Goal: Transaction & Acquisition: Purchase product/service

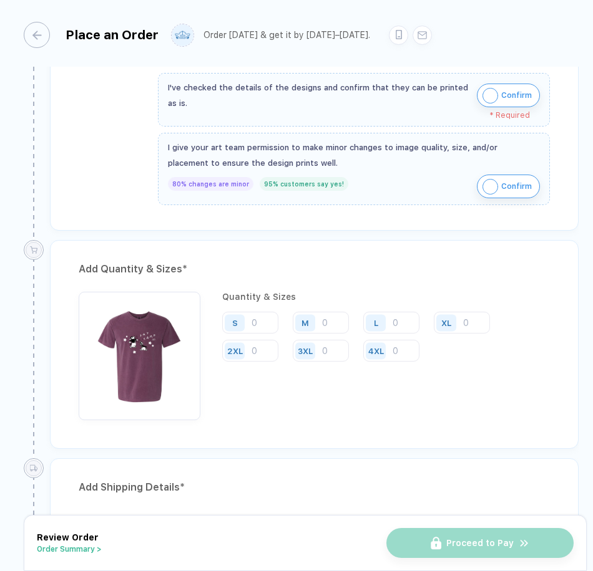
scroll to position [437, 0]
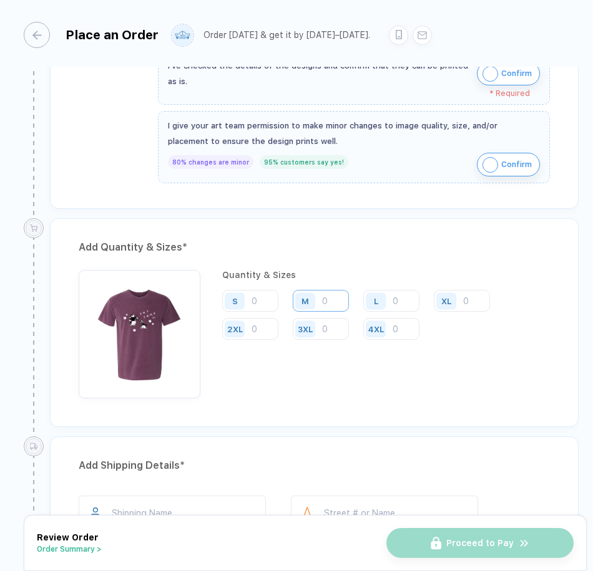
click at [332, 300] on input "number" at bounding box center [321, 301] width 56 height 22
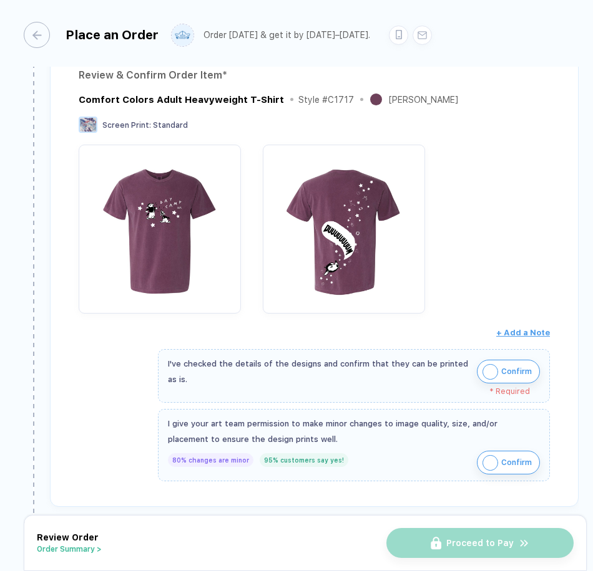
scroll to position [0, 0]
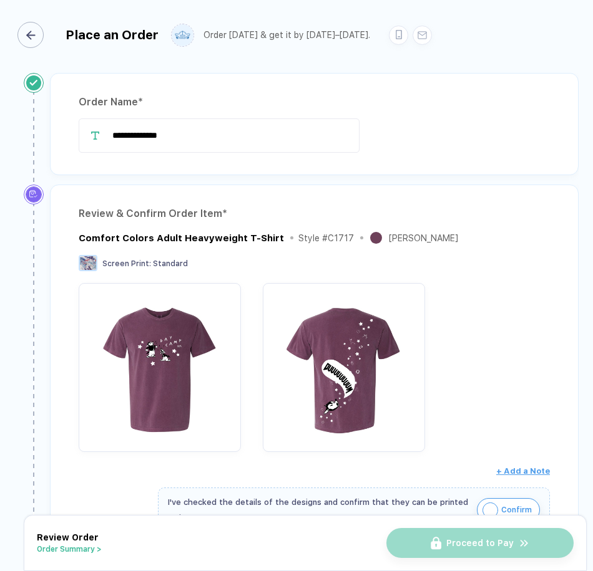
click at [47, 30] on div "Place an Order" at bounding box center [91, 35] width 135 height 26
click at [34, 35] on line "button" at bounding box center [30, 35] width 7 height 0
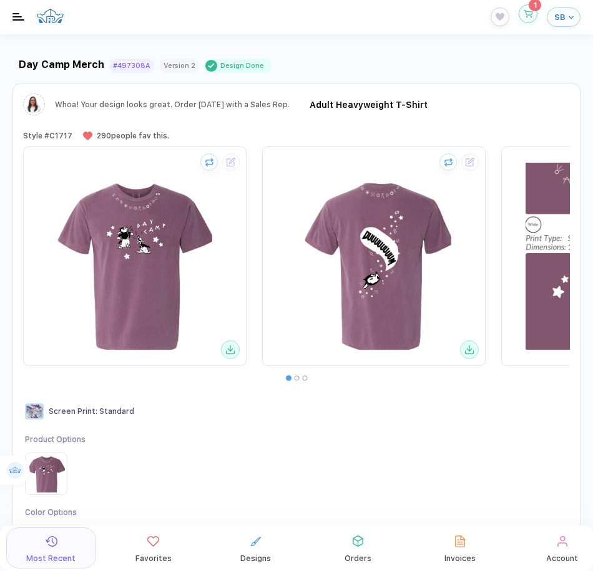
click at [529, 12] on icon "button" at bounding box center [527, 14] width 9 height 8
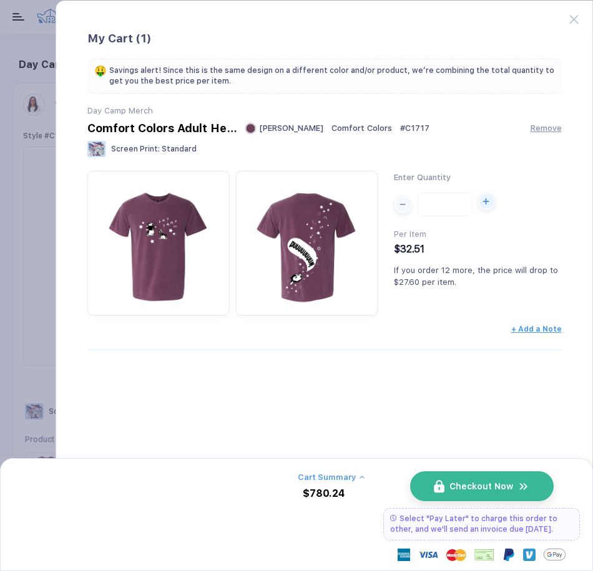
click at [485, 205] on icon "button" at bounding box center [486, 201] width 6 height 6
click at [401, 205] on div "button" at bounding box center [402, 201] width 15 height 15
click at [481, 199] on div "button" at bounding box center [486, 201] width 15 height 6
click at [404, 200] on div "button" at bounding box center [402, 201] width 15 height 15
type input "**"
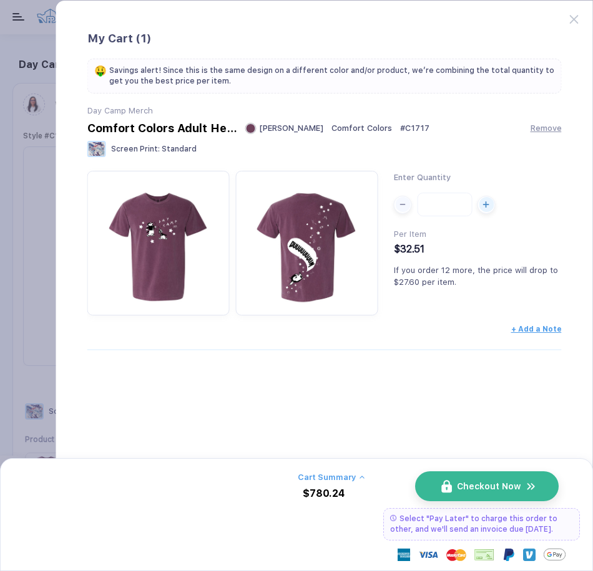
click at [495, 487] on span "Checkout Now" at bounding box center [489, 487] width 64 height 10
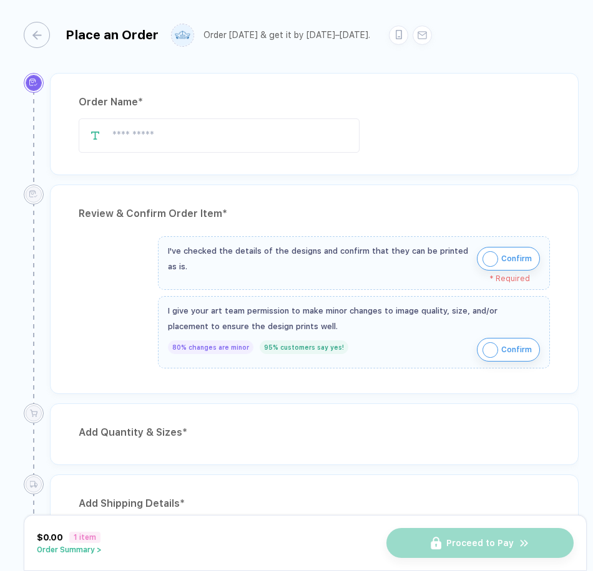
type input "**********"
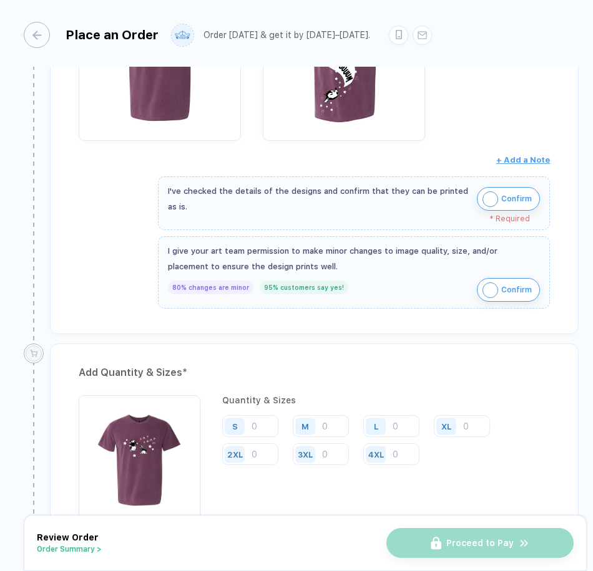
scroll to position [312, 0]
click at [491, 198] on img "button" at bounding box center [490, 199] width 16 height 16
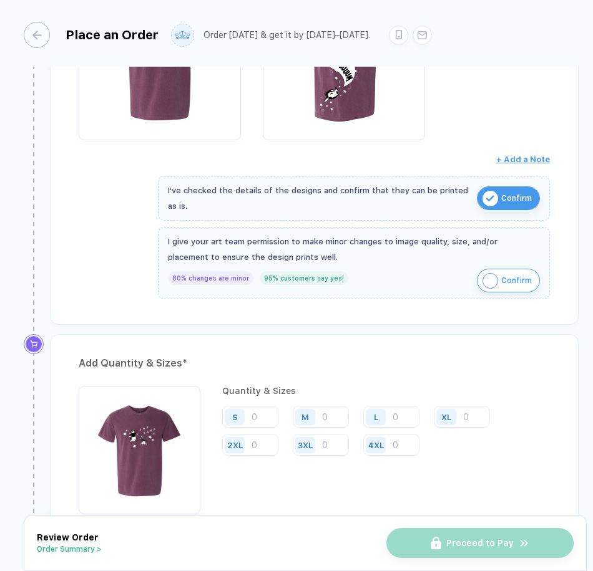
click at [513, 278] on span "Confirm" at bounding box center [516, 281] width 31 height 20
click at [251, 417] on input "number" at bounding box center [250, 417] width 56 height 22
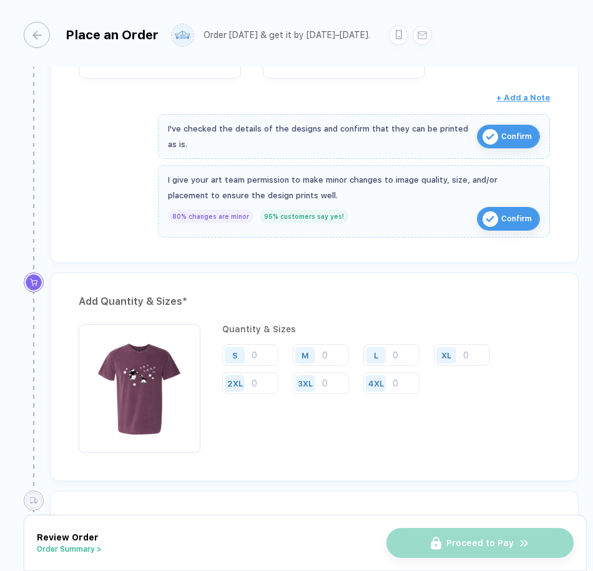
scroll to position [374, 0]
click at [259, 356] on input "number" at bounding box center [250, 355] width 56 height 22
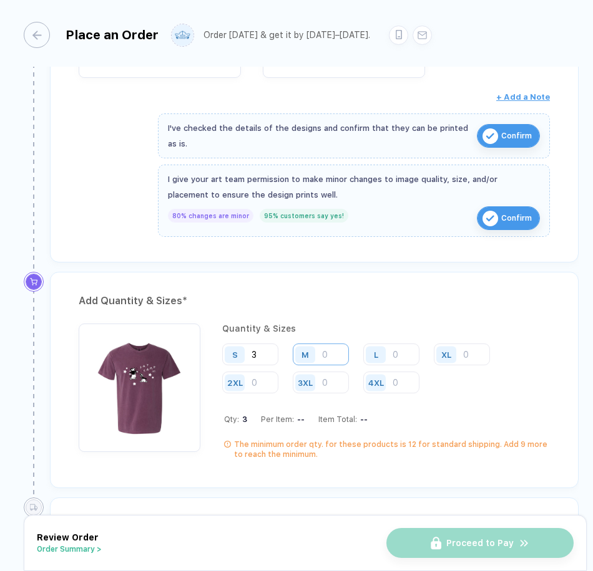
type input "3"
click at [331, 356] on input "number" at bounding box center [321, 355] width 56 height 22
type input "8"
click at [401, 355] on input "number" at bounding box center [391, 355] width 56 height 22
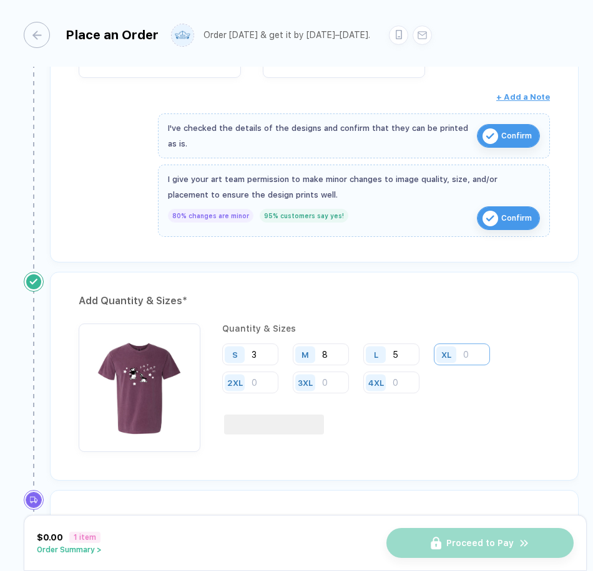
type input "5"
click at [470, 357] on input "number" at bounding box center [462, 355] width 56 height 22
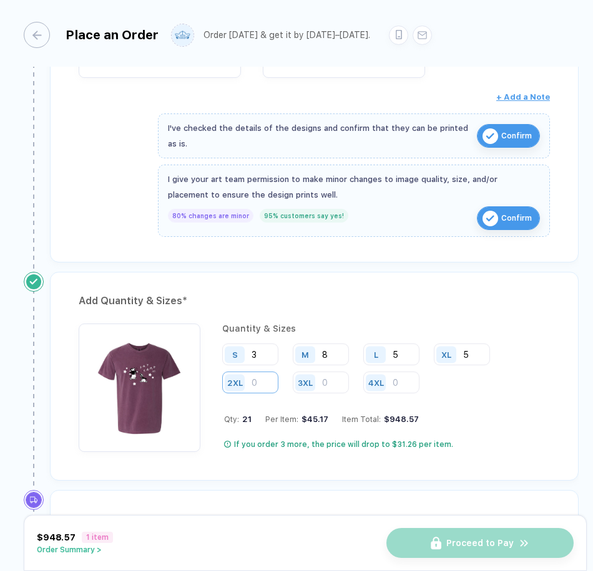
type input "5"
click at [270, 385] on input "number" at bounding box center [250, 383] width 56 height 22
type input "2"
click at [331, 386] on input "number" at bounding box center [321, 383] width 56 height 22
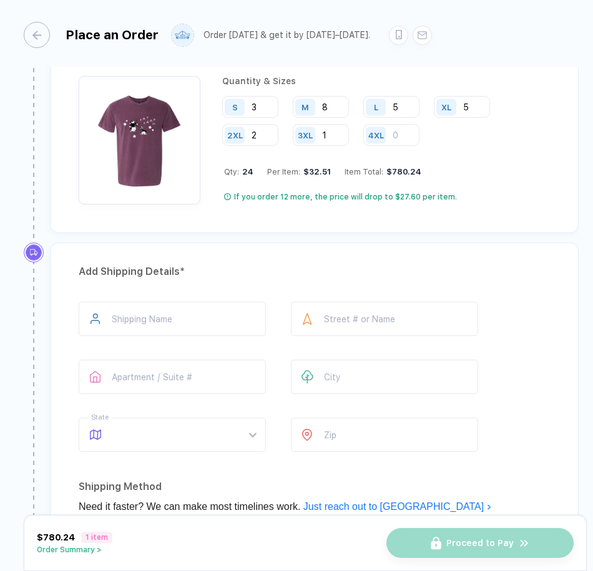
scroll to position [624, 0]
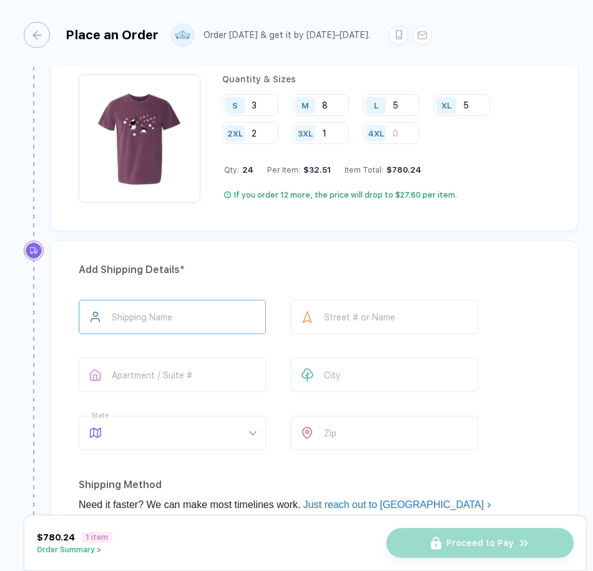
type input "1"
click at [206, 325] on input "text" at bounding box center [172, 317] width 187 height 34
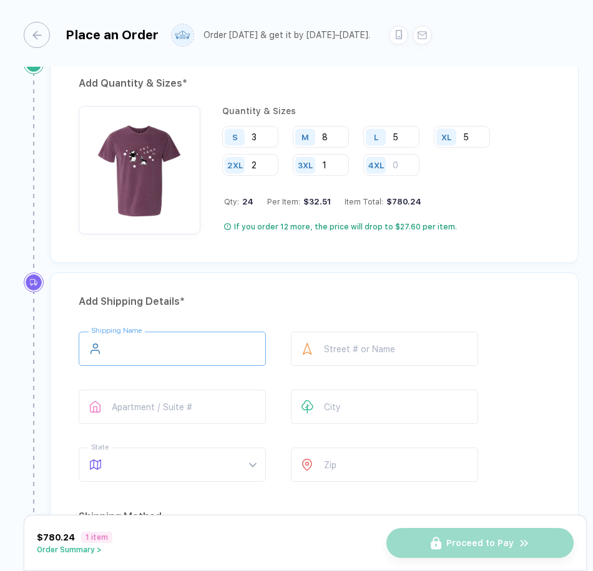
scroll to position [654, 0]
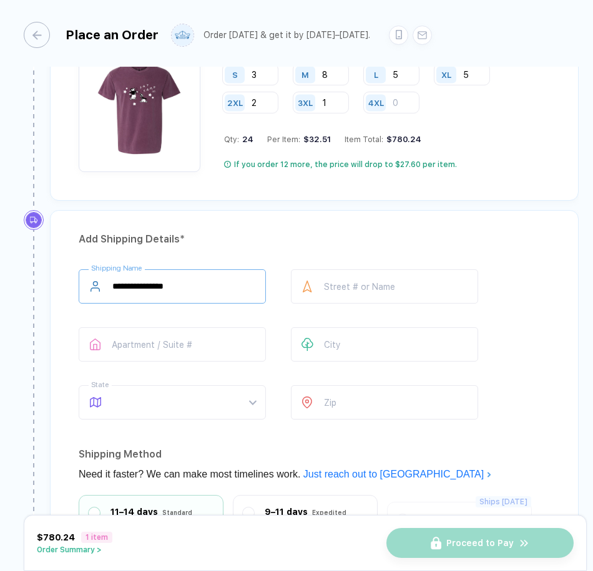
type input "**********"
drag, startPoint x: 222, startPoint y: 291, endPoint x: 67, endPoint y: 275, distance: 155.6
click at [67, 275] on div "**********" at bounding box center [314, 458] width 528 height 497
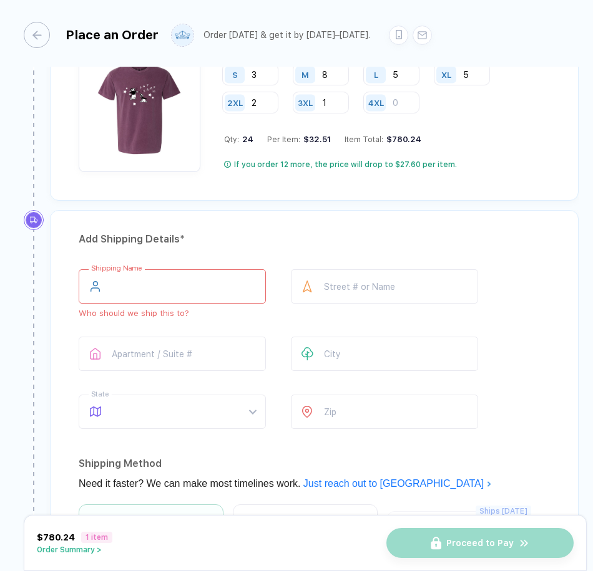
click at [154, 283] on input "text" at bounding box center [172, 287] width 187 height 34
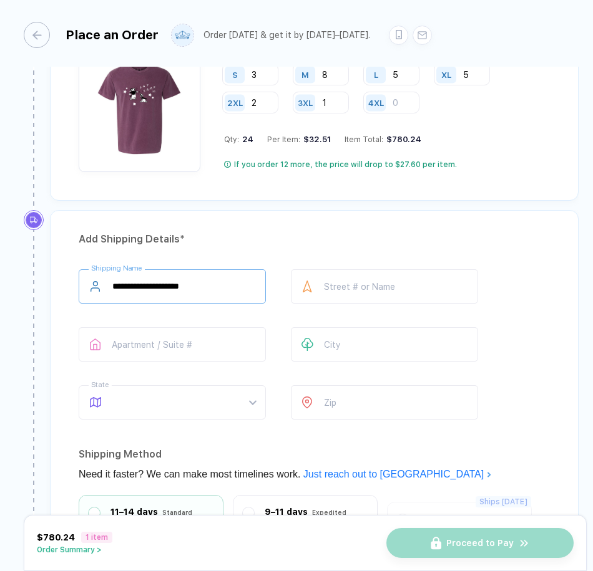
type input "**********"
click at [320, 288] on div at bounding box center [307, 287] width 33 height 34
click at [348, 281] on input "text" at bounding box center [384, 287] width 187 height 34
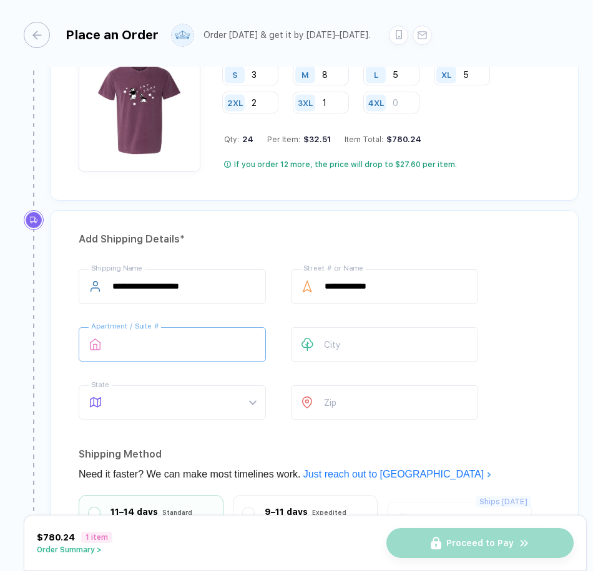
click at [233, 338] on input "text" at bounding box center [172, 345] width 187 height 34
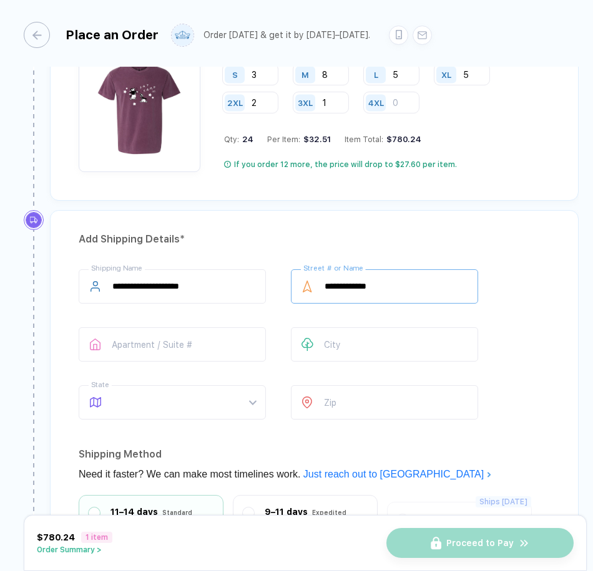
drag, startPoint x: 400, startPoint y: 285, endPoint x: 316, endPoint y: 284, distance: 84.2
click at [316, 284] on div "**********" at bounding box center [384, 287] width 187 height 34
type input "*"
type input "**********"
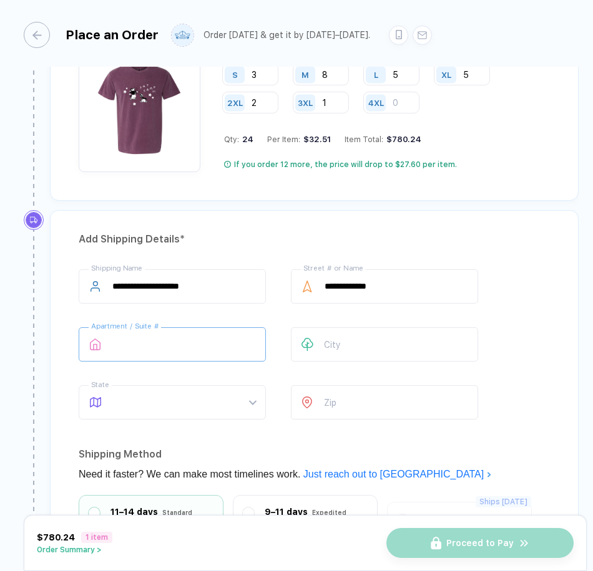
click at [208, 334] on input "text" at bounding box center [172, 345] width 187 height 34
type input "******"
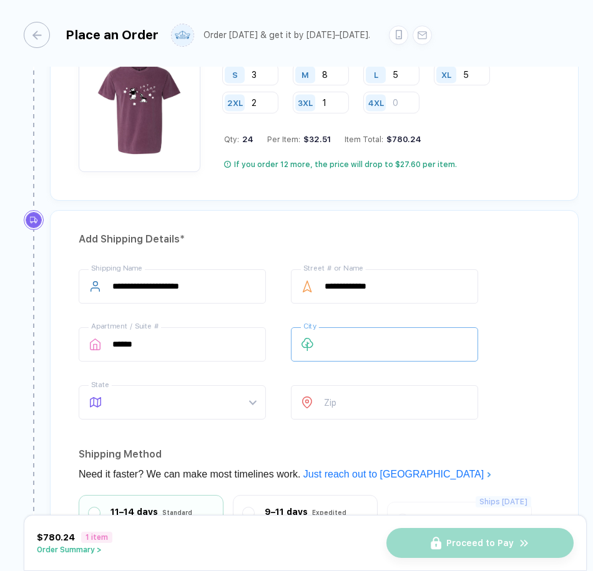
drag, startPoint x: 350, startPoint y: 339, endPoint x: 335, endPoint y: 340, distance: 15.0
click at [349, 339] on input "text" at bounding box center [384, 345] width 187 height 34
type input "*******"
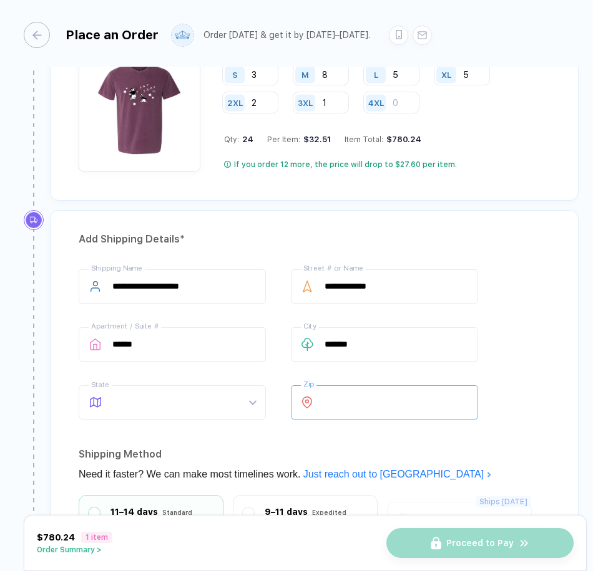
click at [370, 400] on input "number" at bounding box center [384, 403] width 187 height 34
click at [183, 404] on span at bounding box center [183, 402] width 143 height 33
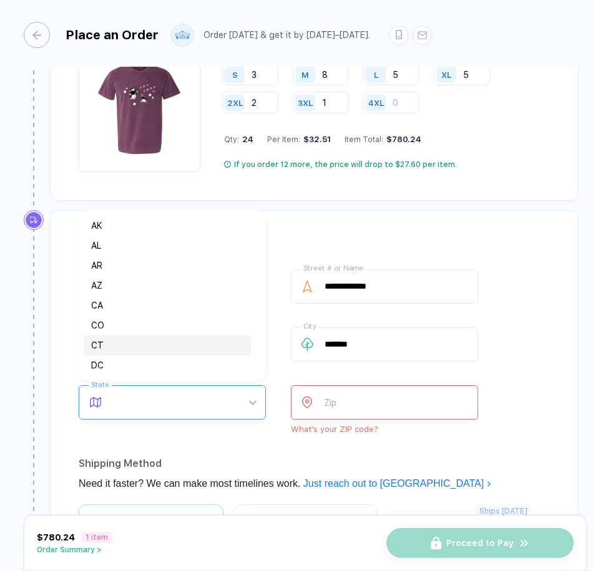
type input "*"
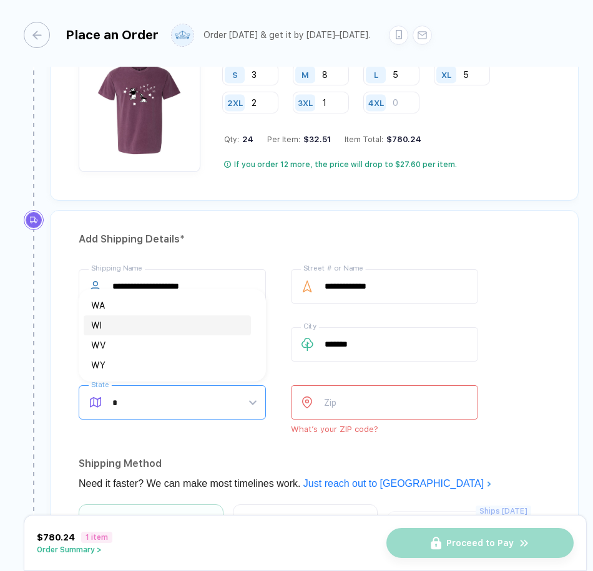
click at [130, 321] on div "WI" at bounding box center [167, 326] width 152 height 14
click at [412, 391] on input "number" at bounding box center [384, 403] width 187 height 34
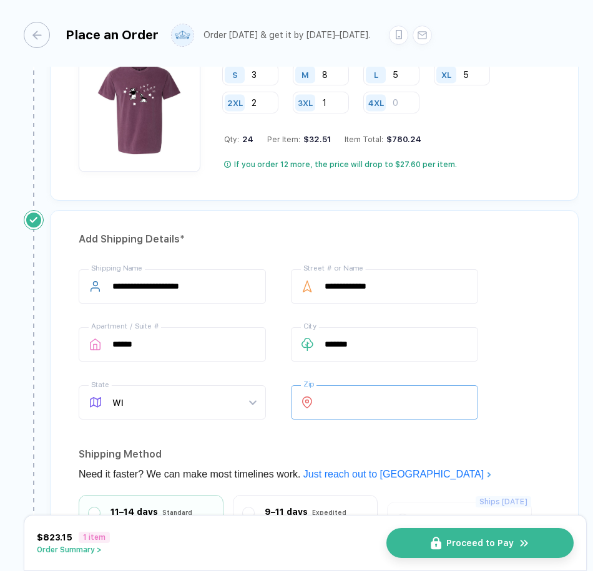
type input "*****"
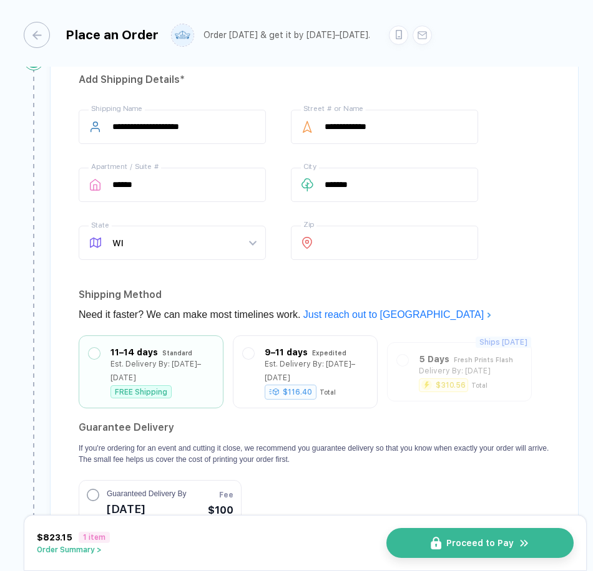
scroll to position [1029, 0]
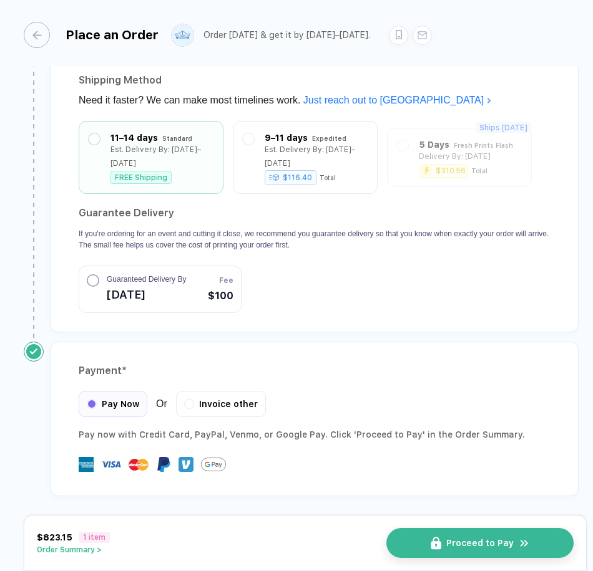
click at [130, 158] on div "Est. Delivery By: [DATE]–[DATE]" at bounding box center [161, 156] width 103 height 27
click at [85, 548] on button "Order Summary >" at bounding box center [73, 550] width 73 height 9
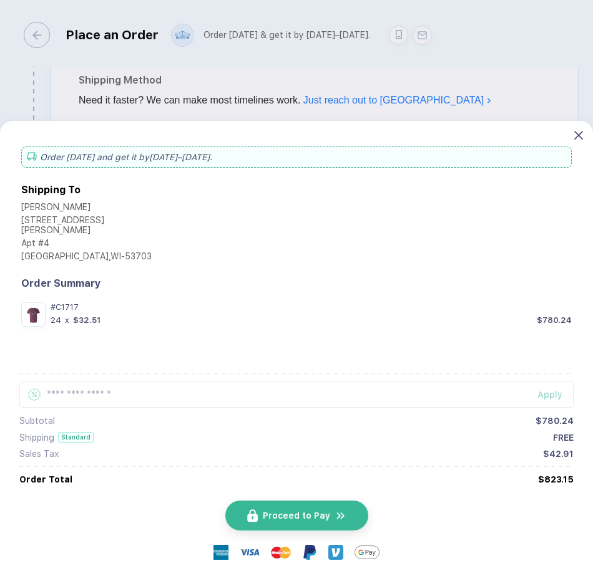
click at [578, 140] on icon at bounding box center [578, 135] width 9 height 9
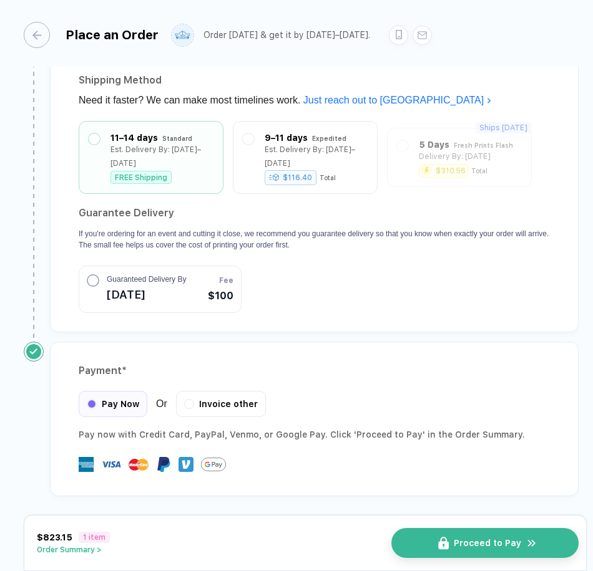
click at [457, 543] on span "Proceed to Pay" at bounding box center [487, 543] width 67 height 10
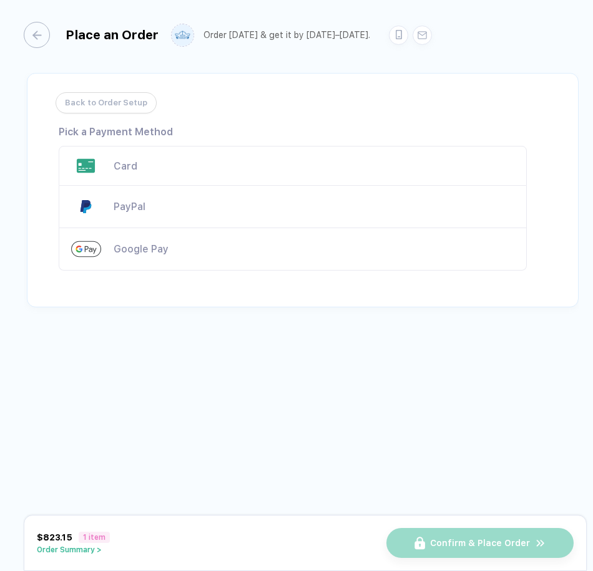
click at [221, 162] on div "Card" at bounding box center [314, 166] width 401 height 12
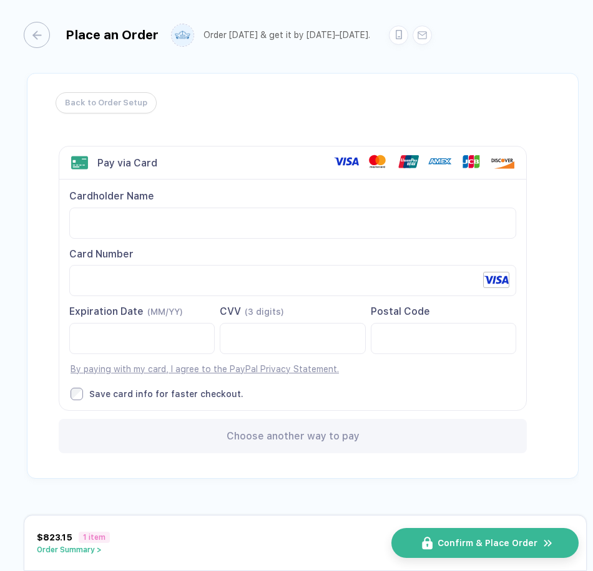
click at [478, 548] on button "Confirm & Place Order" at bounding box center [484, 543] width 187 height 30
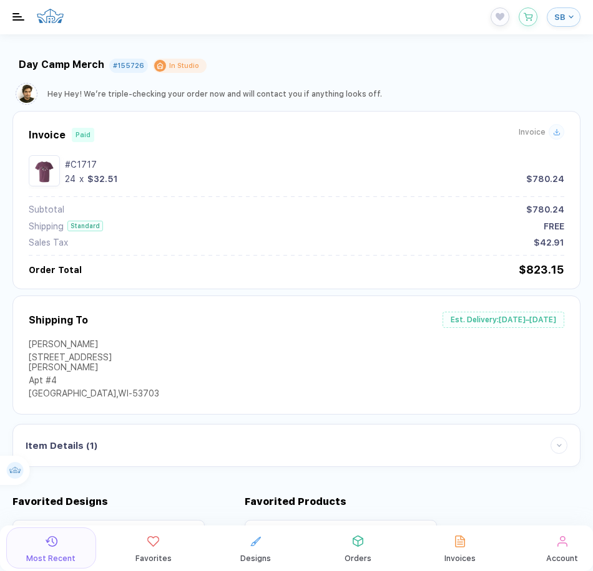
click at [553, 135] on icon at bounding box center [556, 134] width 6 height 2
click at [19, 19] on img "button" at bounding box center [18, 16] width 12 height 7
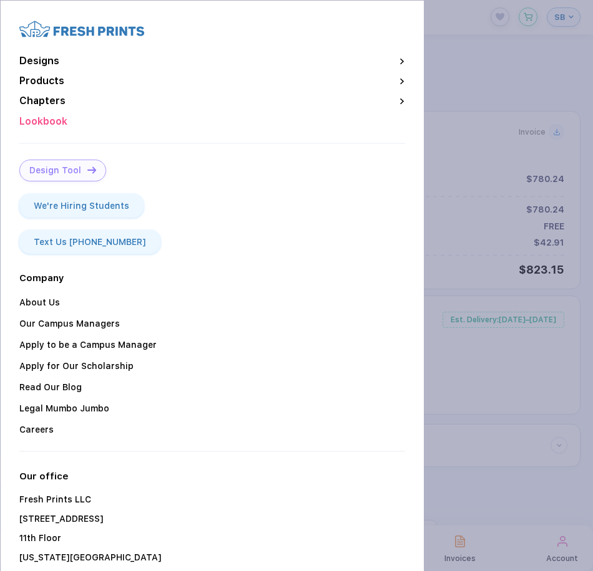
click at [44, 59] on div "Designs" at bounding box center [39, 61] width 40 height 11
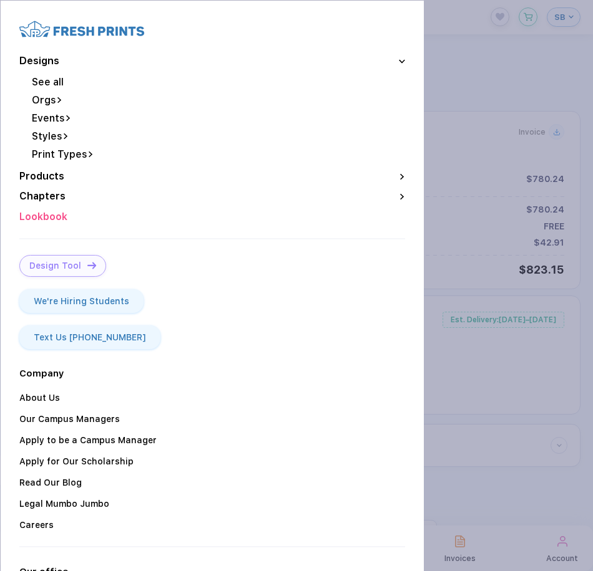
click at [535, 82] on button "button" at bounding box center [296, 285] width 593 height 571
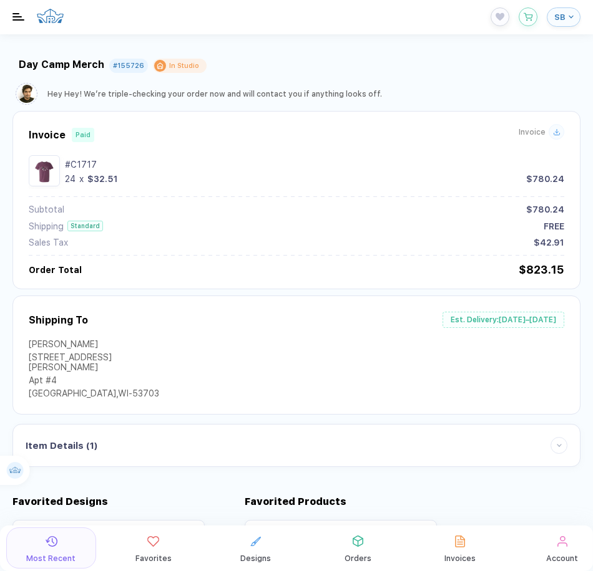
click at [39, 162] on img "button" at bounding box center [44, 170] width 25 height 25
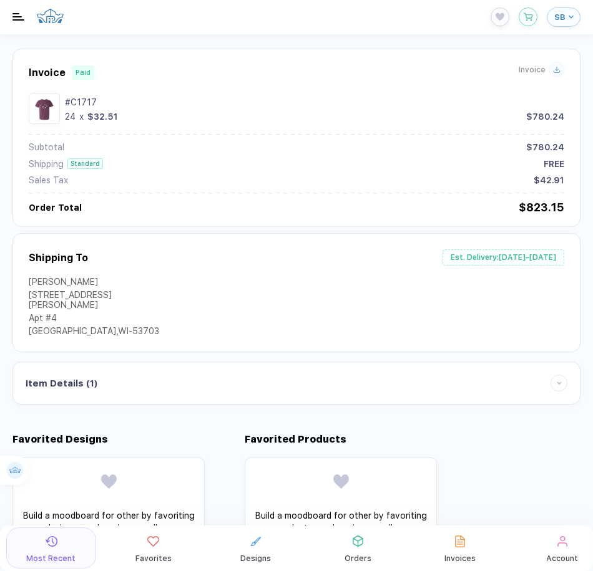
click at [179, 392] on div "Comfort Colors Style # C1717 [PERSON_NAME] Screen Print : Standard # 155726A Qu…" at bounding box center [297, 398] width 542 height 12
click at [181, 392] on div "Comfort Colors Style # C1717 [PERSON_NAME] Screen Print : Standard # 155726A Qu…" at bounding box center [297, 398] width 542 height 12
click at [548, 381] on div "Item Details ( 1 )" at bounding box center [297, 383] width 542 height 17
click at [550, 375] on div at bounding box center [558, 383] width 17 height 17
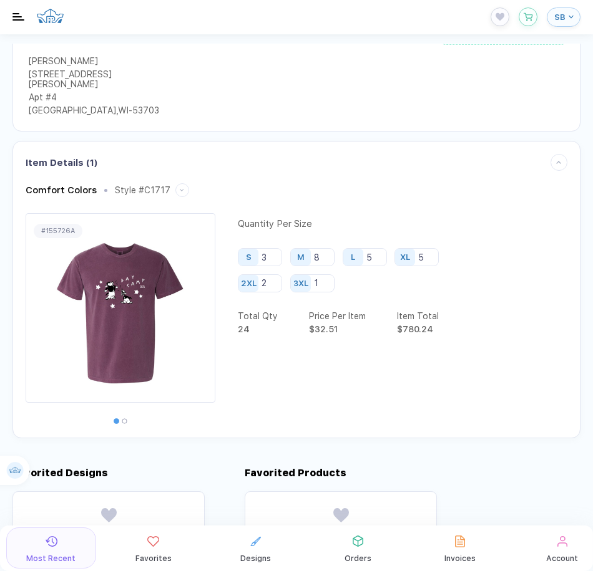
scroll to position [312, 0]
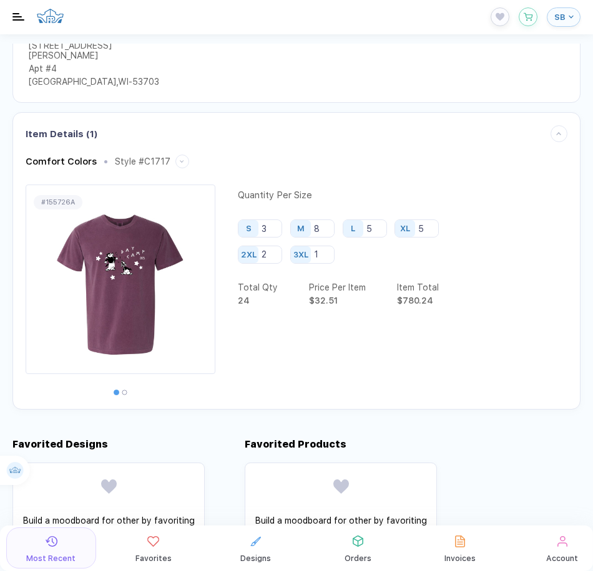
click at [123, 390] on div at bounding box center [124, 392] width 5 height 5
click at [122, 390] on div at bounding box center [124, 392] width 5 height 5
click at [124, 390] on div at bounding box center [124, 392] width 5 height 5
